Goal: Navigation & Orientation: Find specific page/section

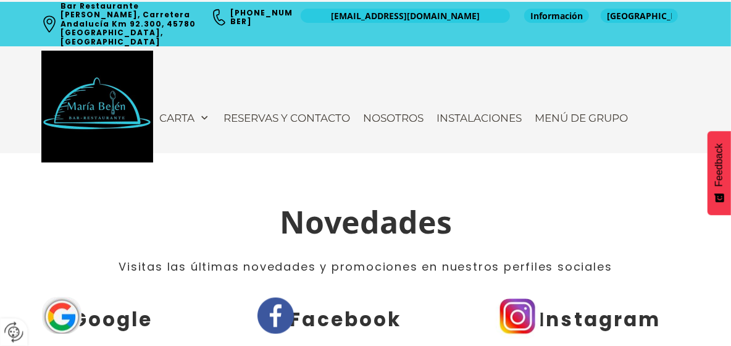
scroll to position [1480, 0]
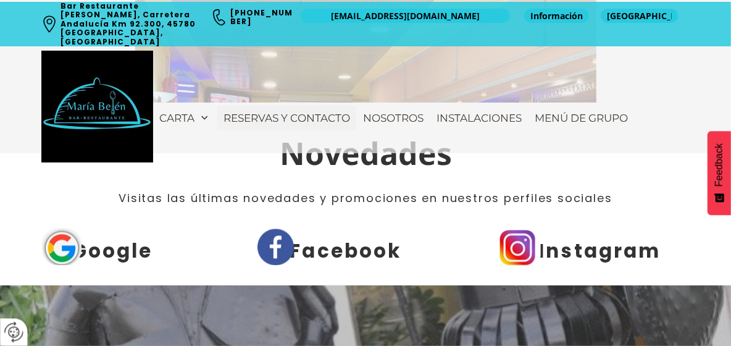
click at [310, 112] on span "Reservas y contacto" at bounding box center [286, 118] width 126 height 12
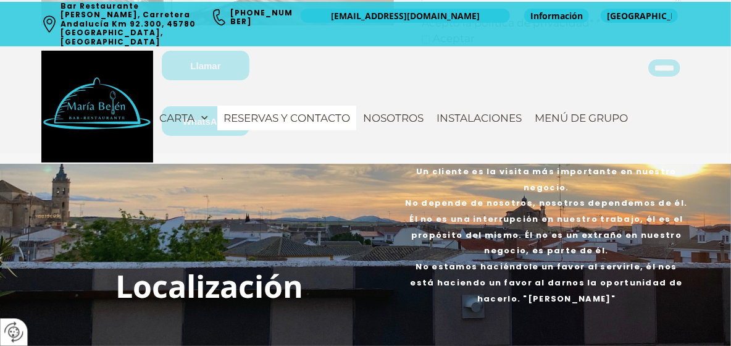
scroll to position [616, 0]
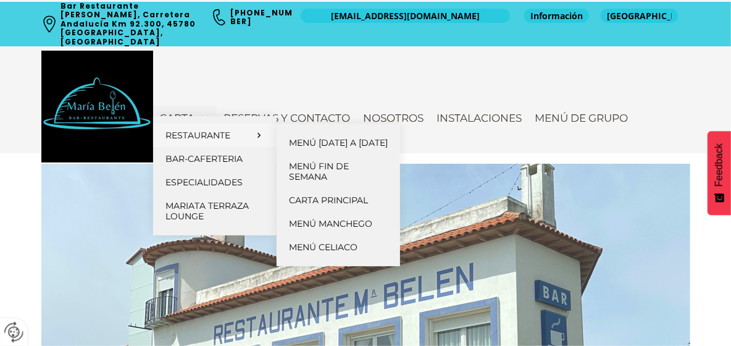
click at [202, 139] on span "Restaurante" at bounding box center [207, 135] width 85 height 10
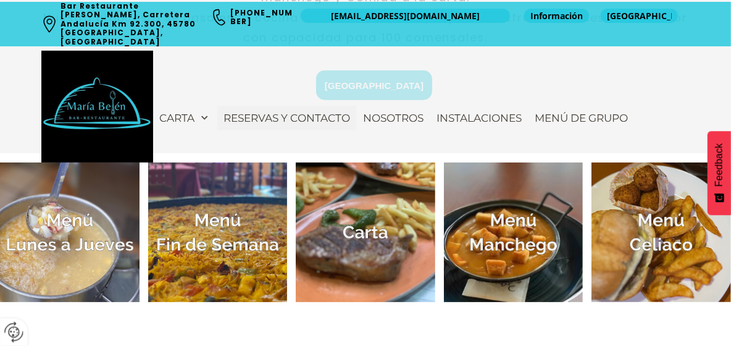
scroll to position [493, 0]
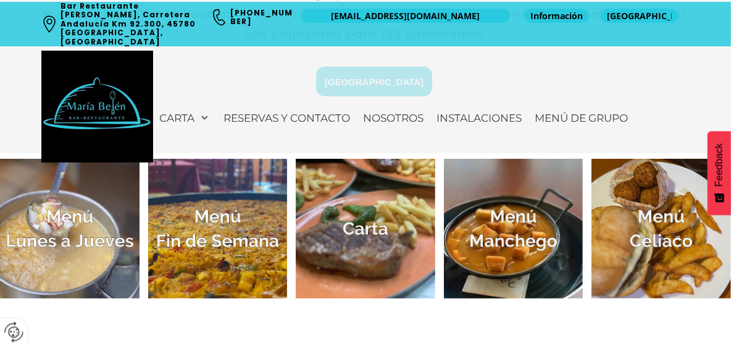
click at [70, 217] on img at bounding box center [69, 228] width 139 height 139
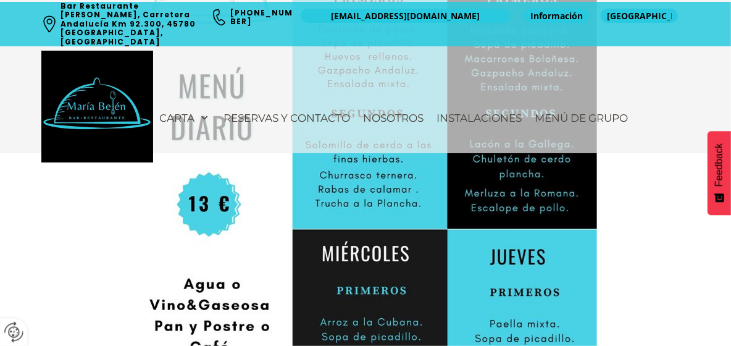
scroll to position [555, 0]
